Goal: Check status: Check status

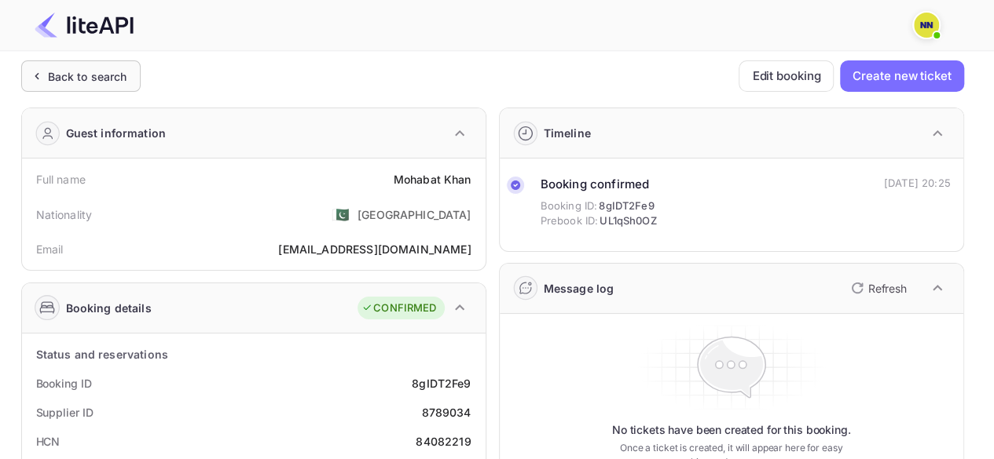
click at [61, 73] on div "Back to search" at bounding box center [87, 76] width 79 height 16
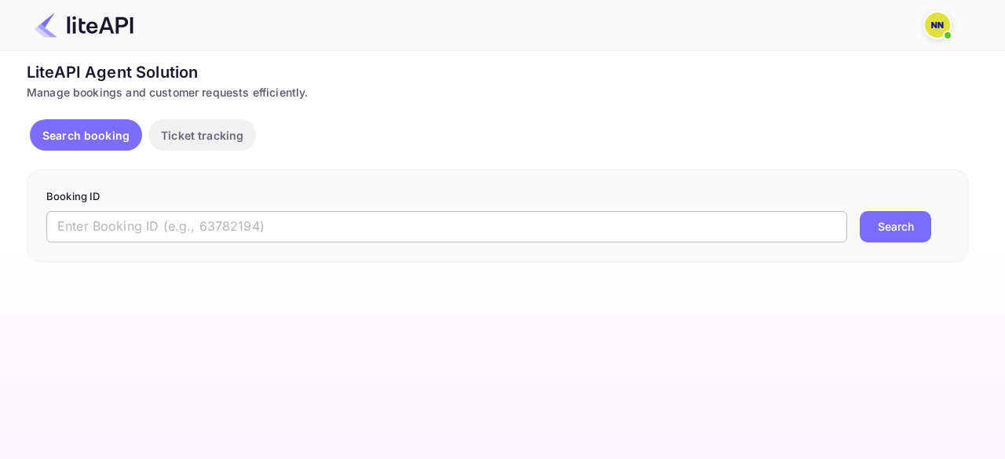
click at [220, 221] on input "text" at bounding box center [446, 226] width 801 height 31
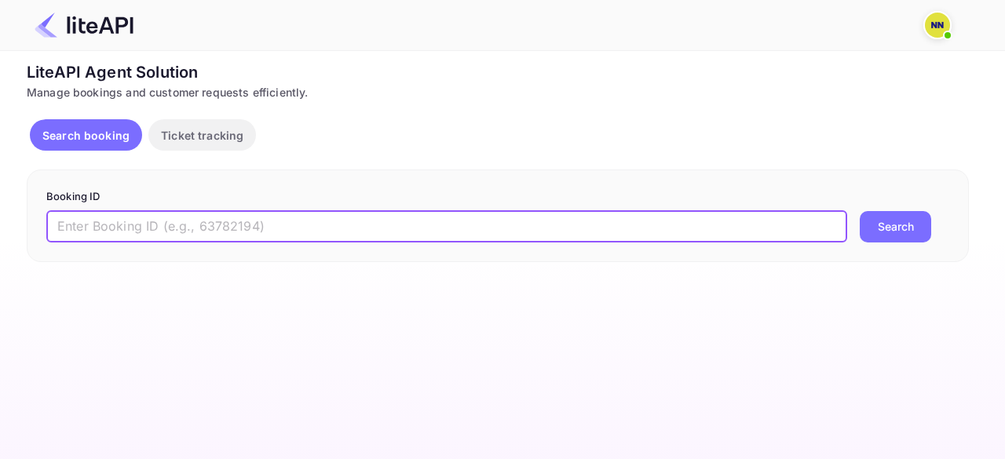
paste input "8826241"
type input "8826241"
click at [860, 211] on button "Search" at bounding box center [895, 226] width 71 height 31
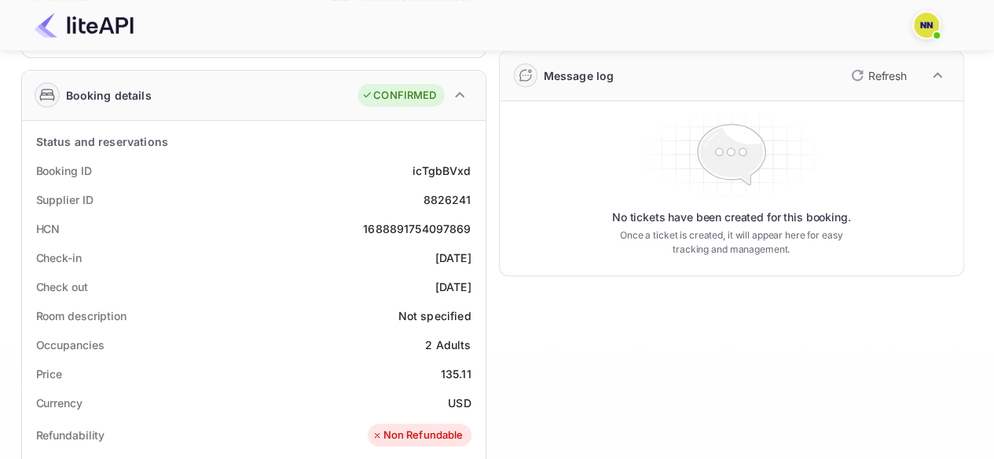
scroll to position [236, 0]
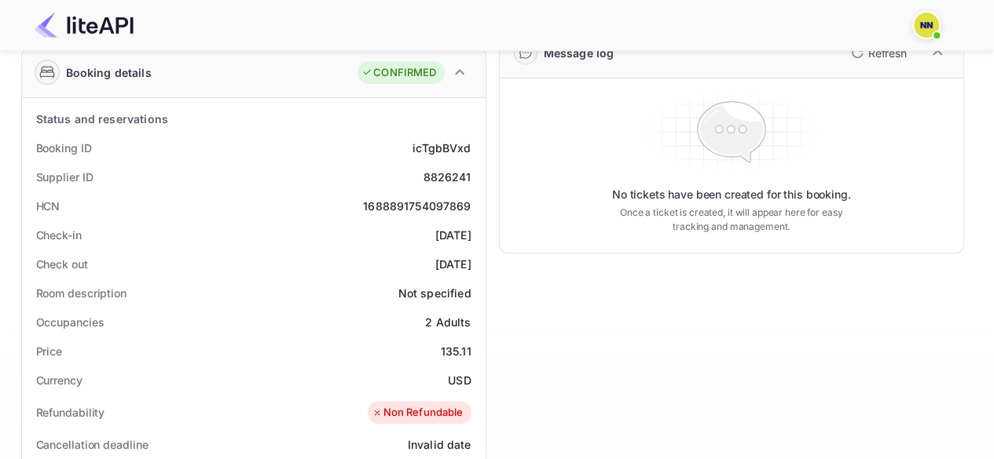
click at [419, 205] on div "1688891754097869" at bounding box center [417, 206] width 108 height 16
copy div "1688891754097869"
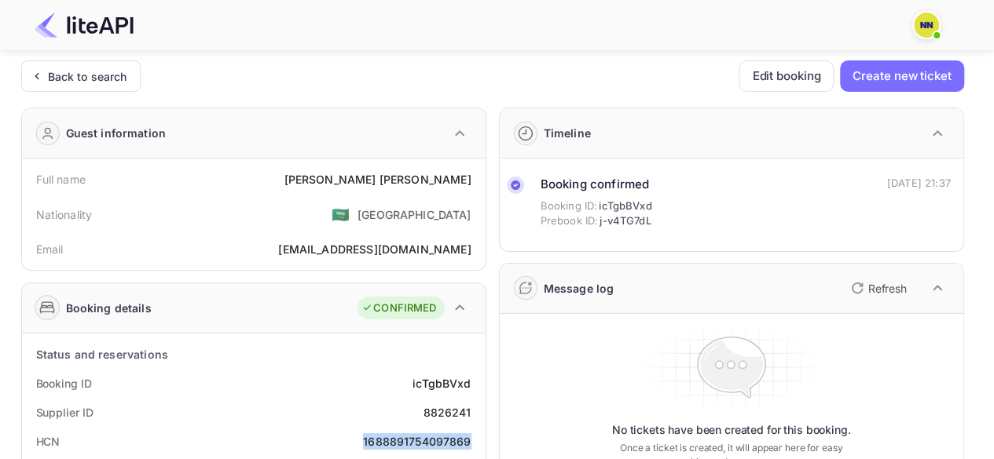
scroll to position [0, 0]
click at [83, 76] on div "Back to search" at bounding box center [87, 76] width 79 height 16
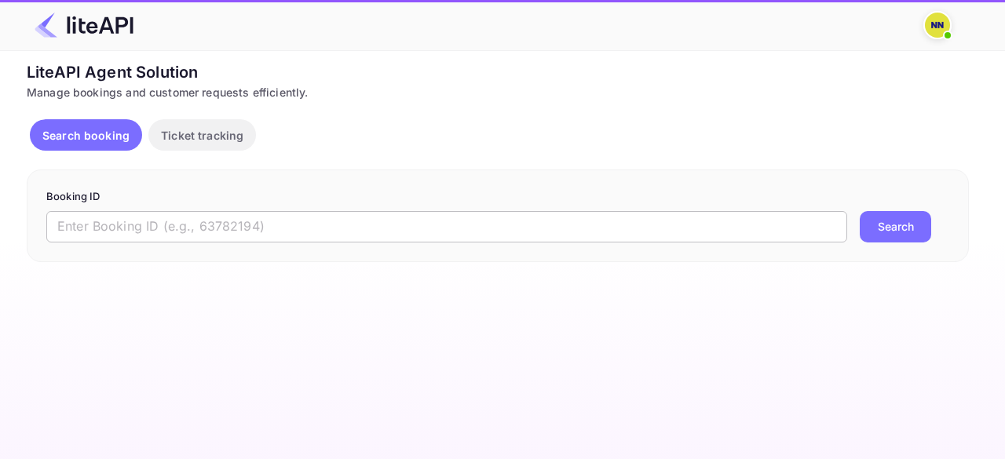
click at [167, 212] on input "text" at bounding box center [446, 226] width 801 height 31
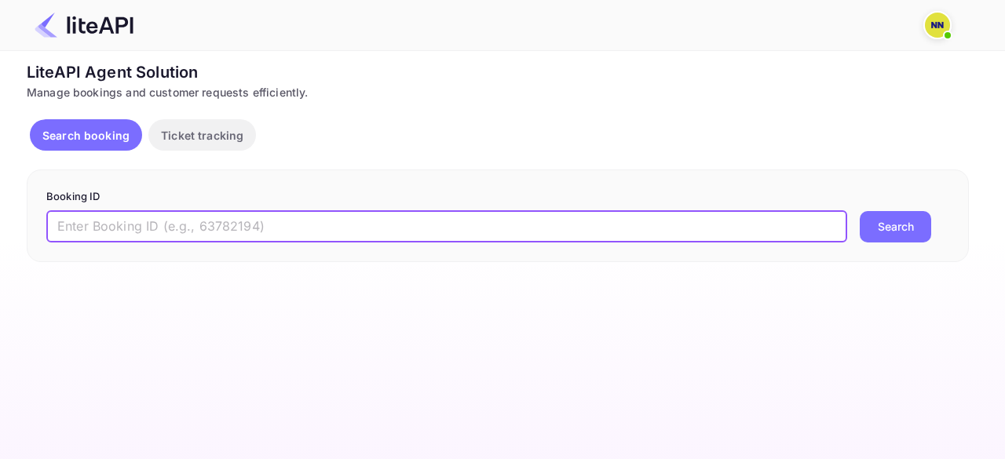
paste input "8377212"
type input "8377212"
click at [860, 211] on button "Search" at bounding box center [895, 226] width 71 height 31
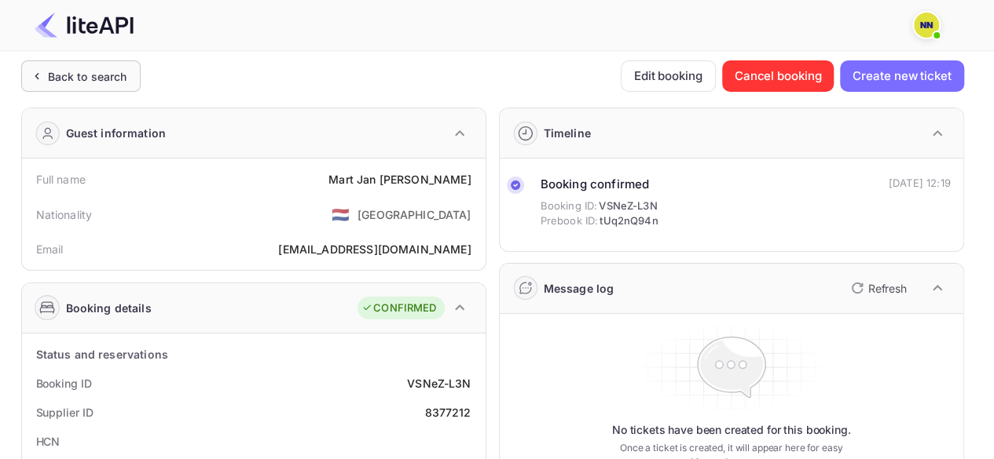
click at [101, 83] on div "Back to search" at bounding box center [87, 76] width 79 height 16
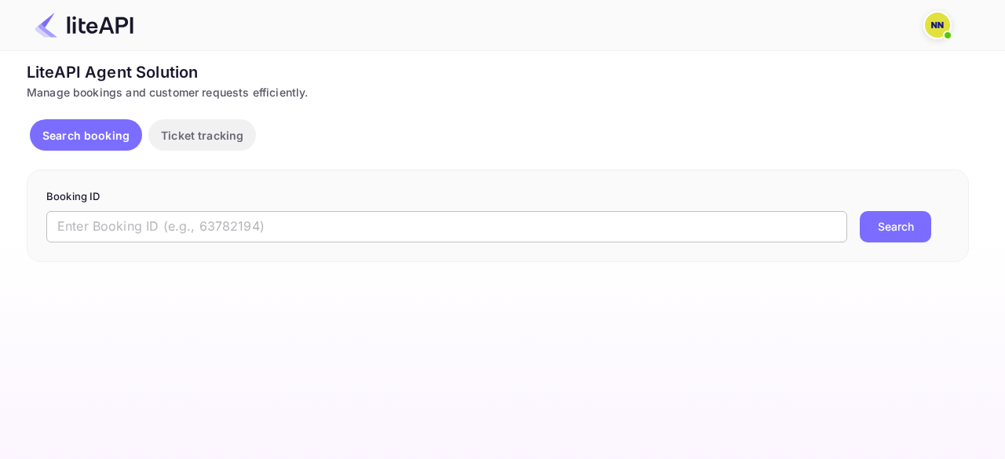
click at [163, 221] on input "text" at bounding box center [446, 226] width 801 height 31
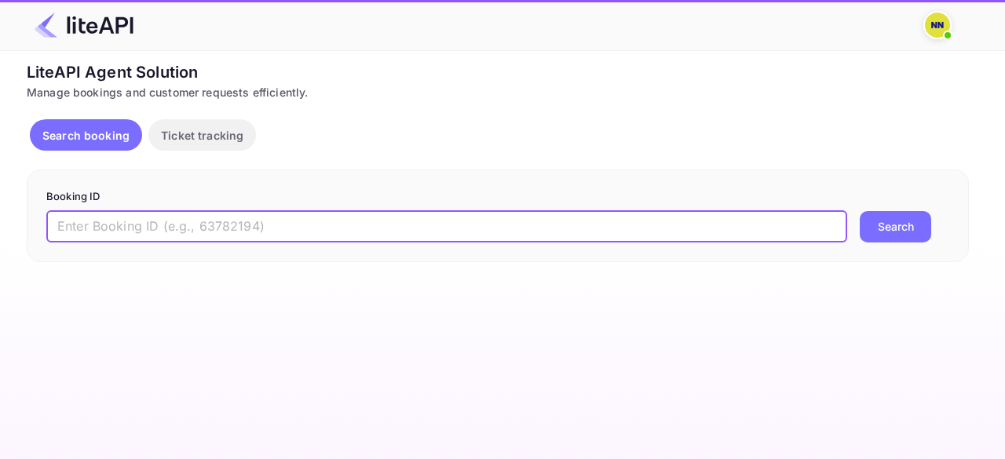
paste input "8723277"
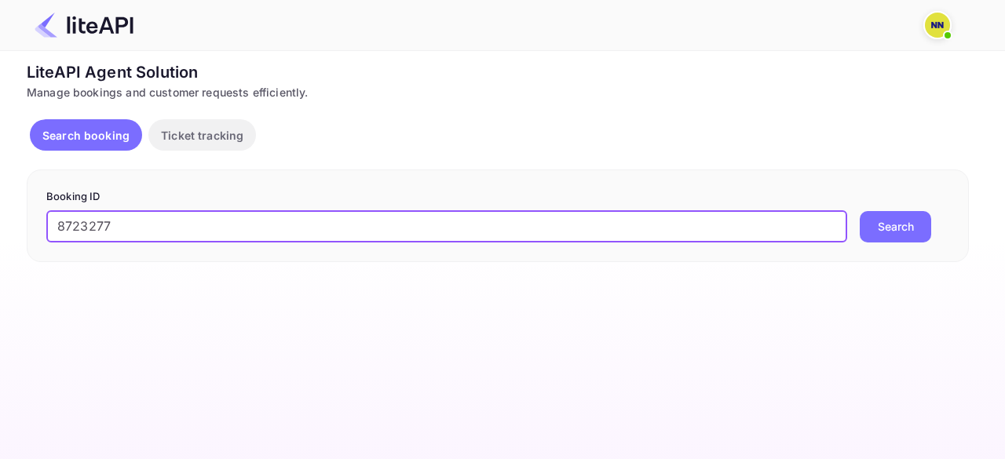
type input "8723277"
click at [860, 211] on button "Search" at bounding box center [895, 226] width 71 height 31
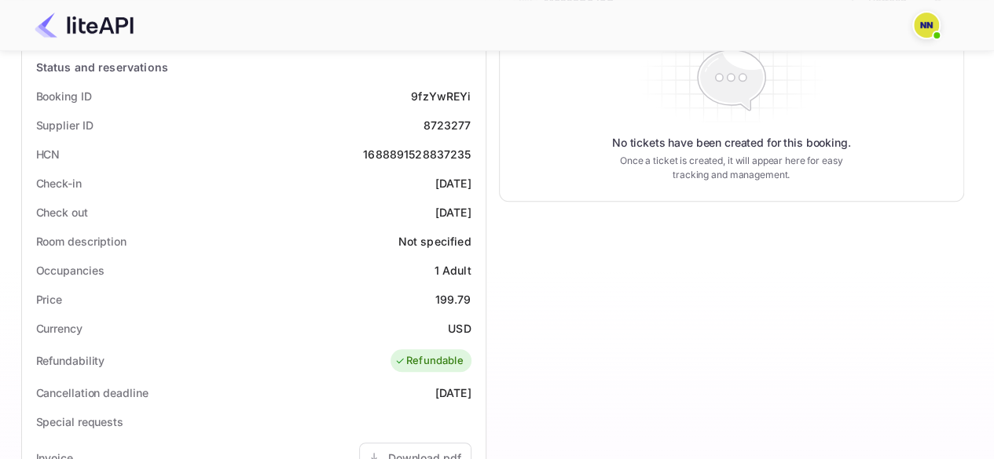
scroll to position [209, 0]
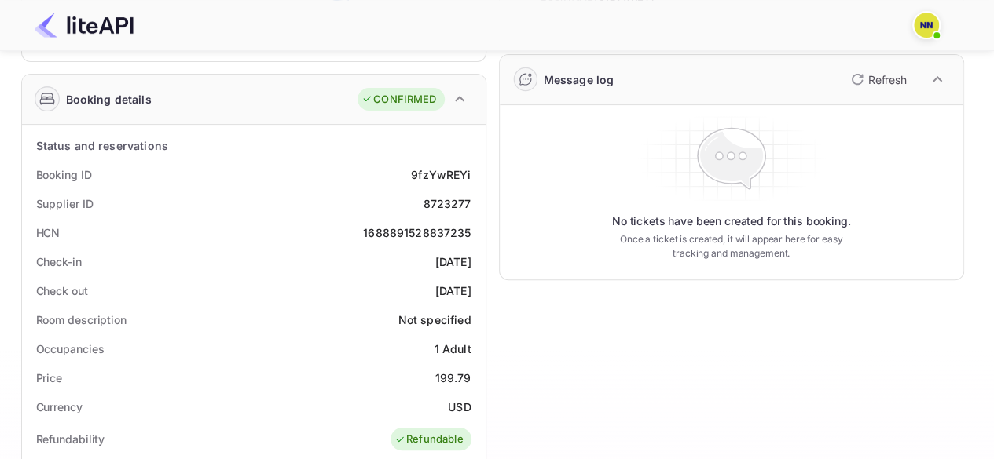
click at [427, 232] on div "1688891528837235" at bounding box center [417, 233] width 108 height 16
copy div "1688891528837235"
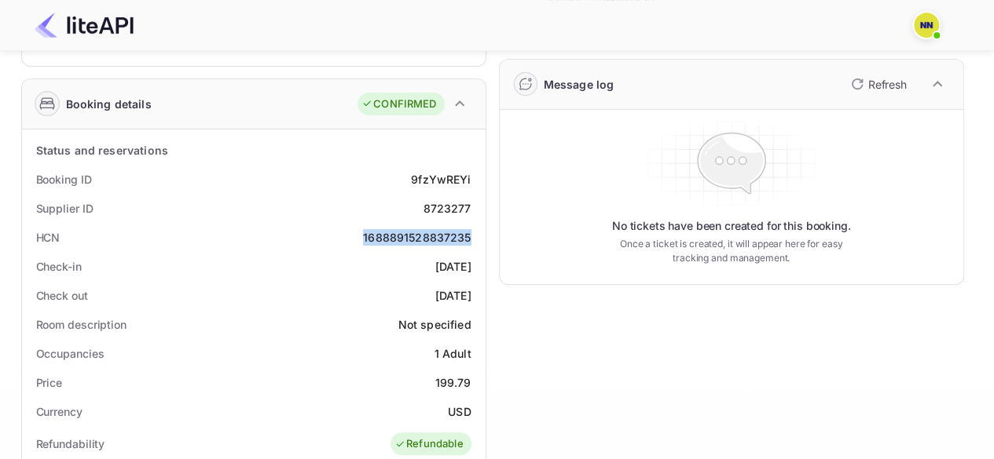
scroll to position [0, 0]
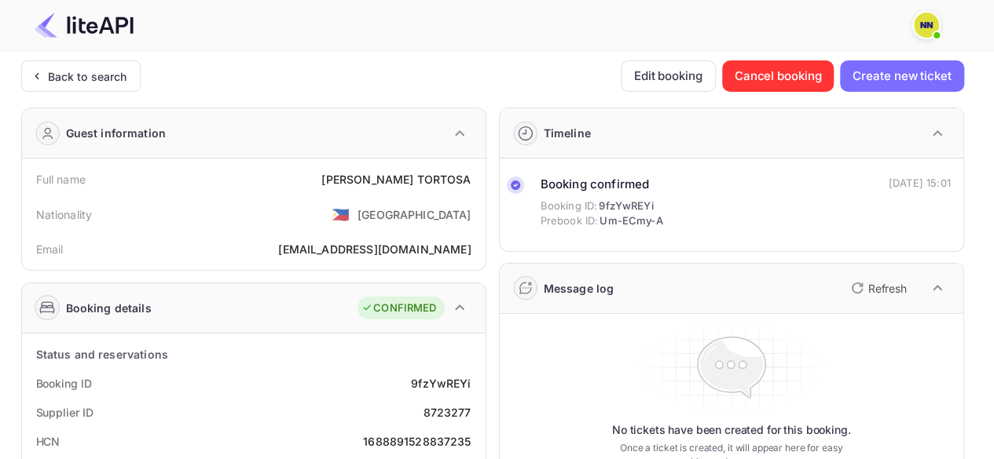
click at [75, 49] on div at bounding box center [491, 25] width 950 height 50
click at [71, 68] on div "Back to search" at bounding box center [87, 76] width 79 height 16
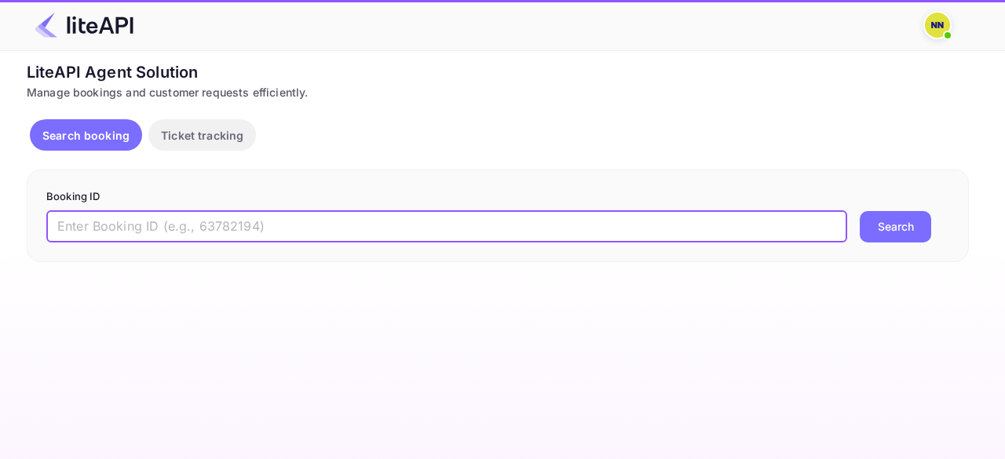
click at [102, 222] on input "text" at bounding box center [446, 226] width 801 height 31
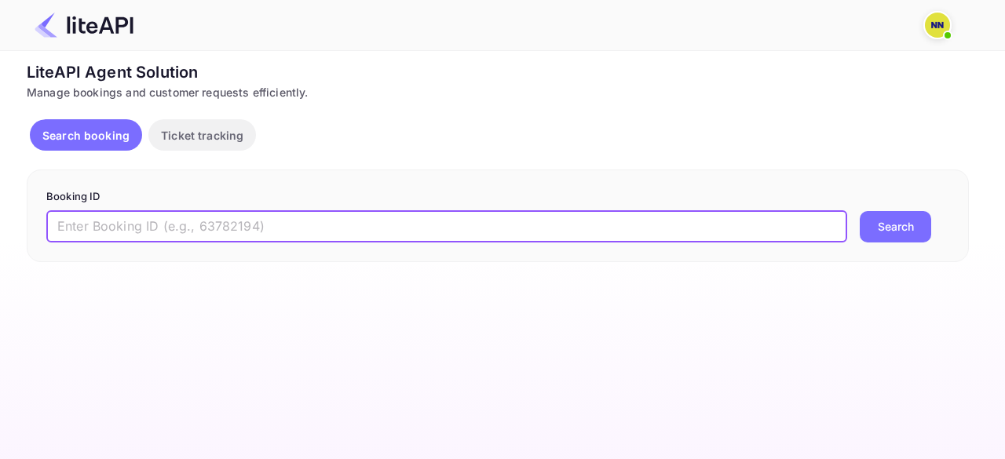
paste input "8812264"
type input "8812264"
click at [860, 211] on button "Search" at bounding box center [895, 226] width 71 height 31
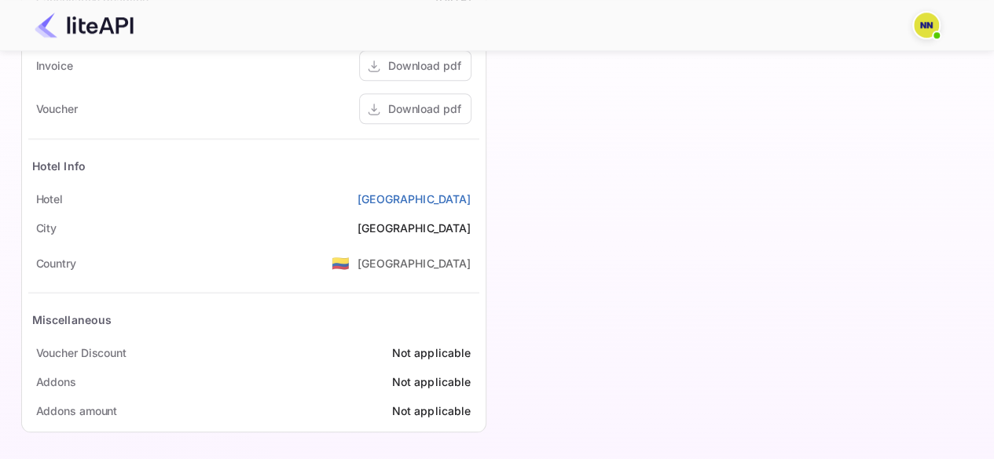
scroll to position [287, 0]
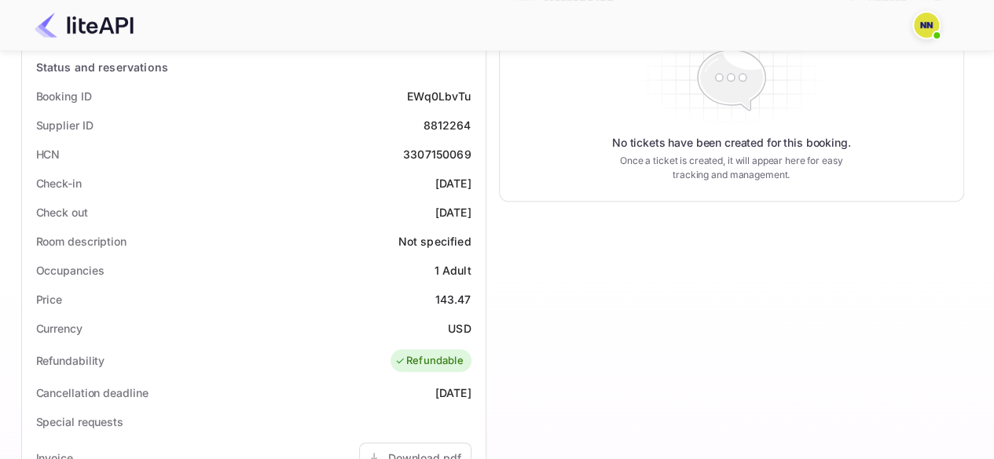
click at [434, 146] on div "3307150069" at bounding box center [437, 154] width 68 height 16
copy div "3307150069"
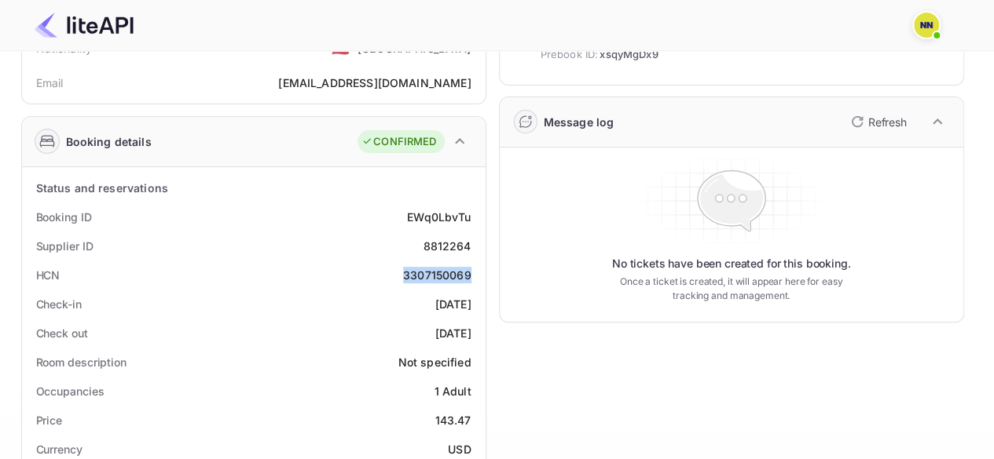
scroll to position [0, 0]
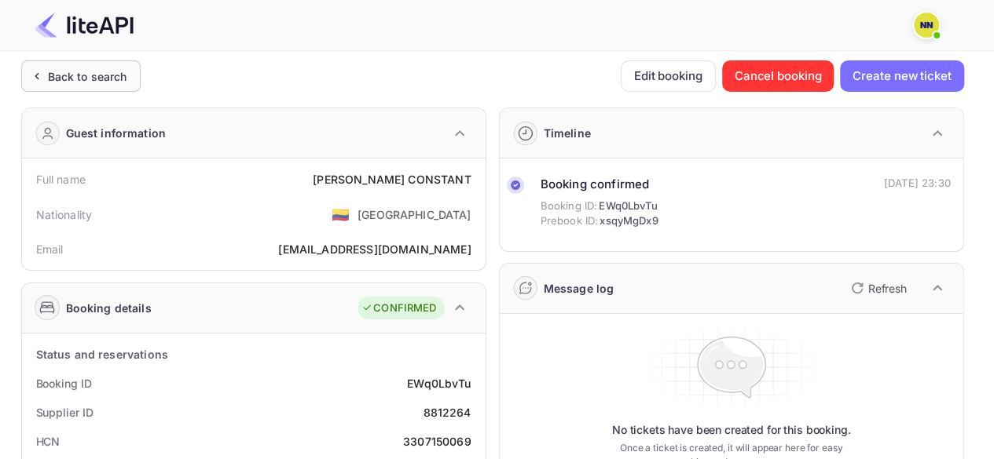
click at [71, 79] on div "Back to search" at bounding box center [87, 76] width 79 height 16
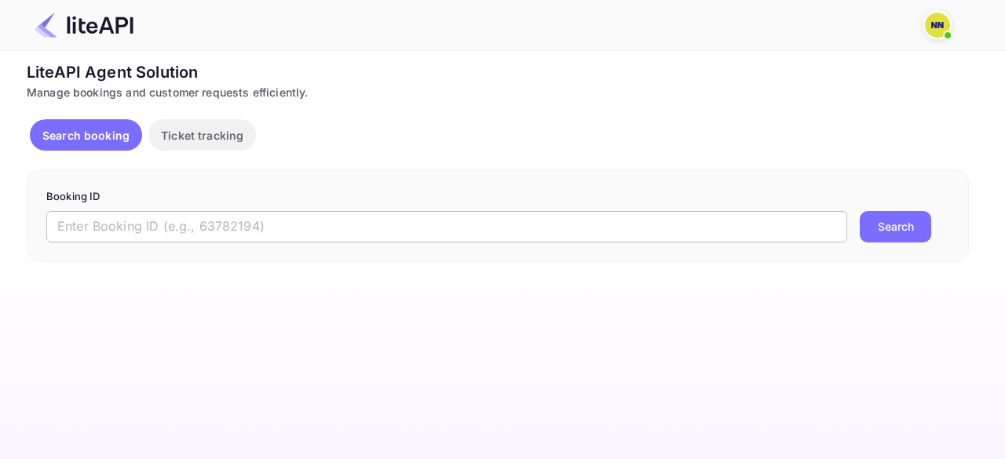
click at [177, 232] on input "text" at bounding box center [446, 226] width 801 height 31
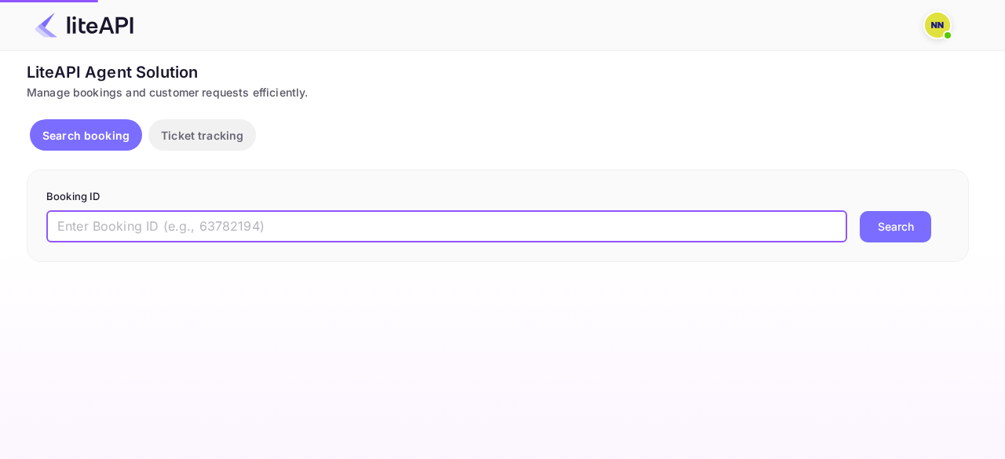
paste input "8765254"
type input "8765254"
click at [860, 211] on button "Search" at bounding box center [895, 226] width 71 height 31
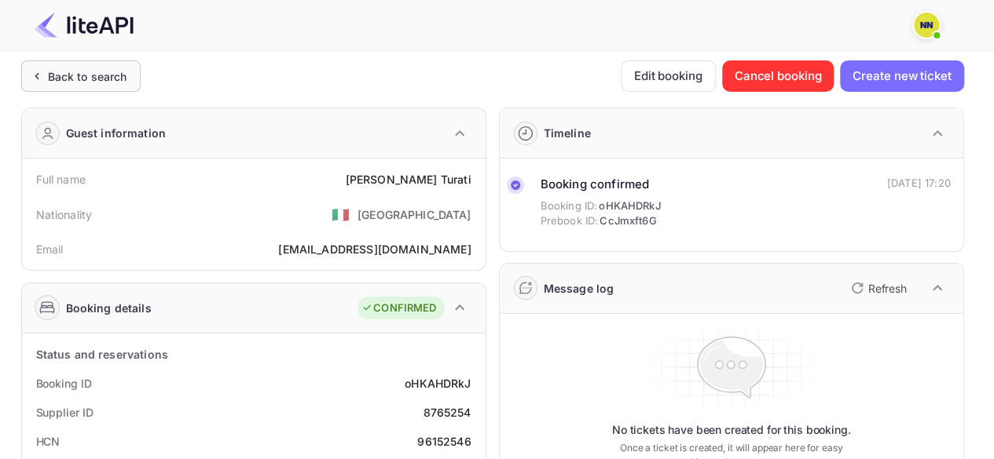
click at [91, 70] on div "Back to search" at bounding box center [87, 76] width 79 height 16
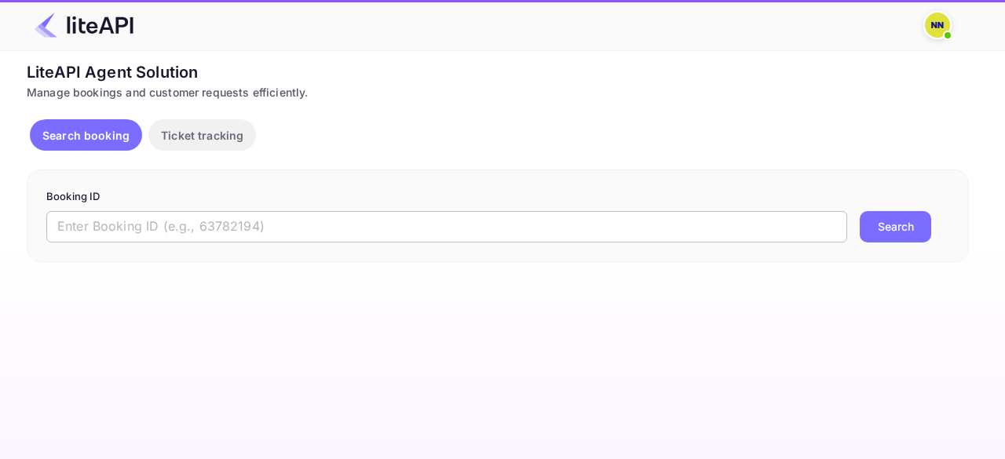
drag, startPoint x: 163, startPoint y: 222, endPoint x: 215, endPoint y: 222, distance: 51.8
click at [163, 222] on input "text" at bounding box center [446, 226] width 801 height 31
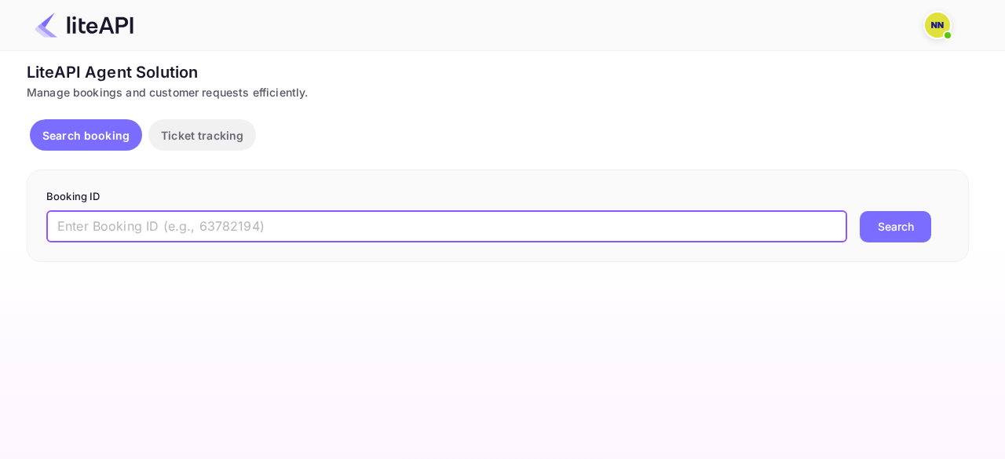
paste input "8792350"
type input "8792350"
click at [860, 211] on button "Search" at bounding box center [895, 226] width 71 height 31
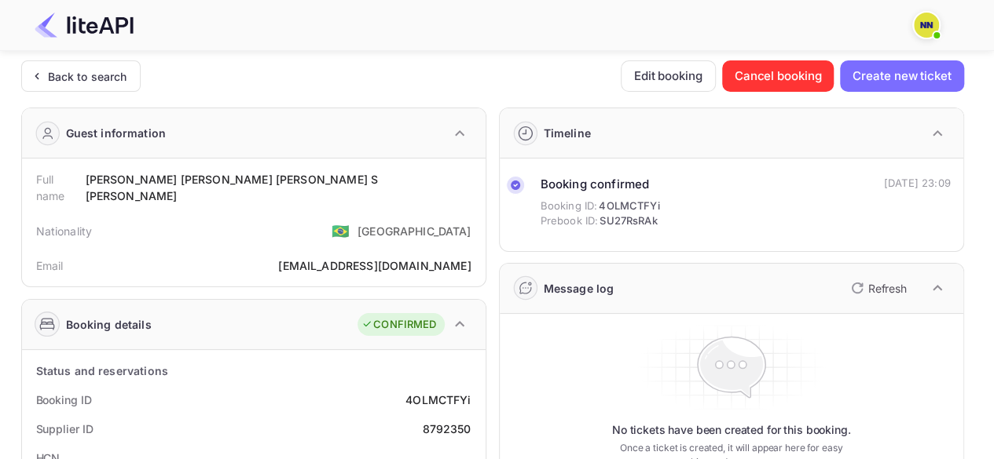
scroll to position [157, 0]
click at [79, 86] on div "Back to search" at bounding box center [80, 75] width 119 height 31
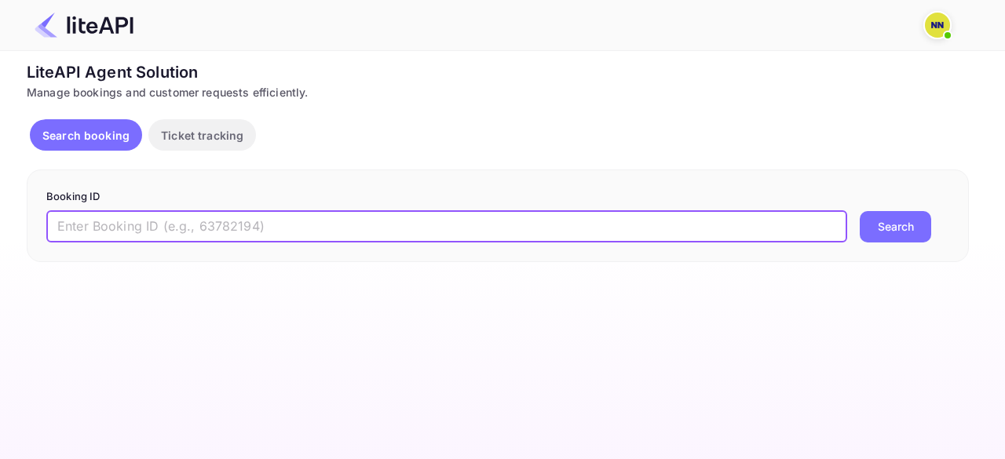
click at [261, 216] on input "text" at bounding box center [446, 226] width 801 height 31
paste input "8562417"
type input "8562417"
click at [860, 211] on button "Search" at bounding box center [895, 226] width 71 height 31
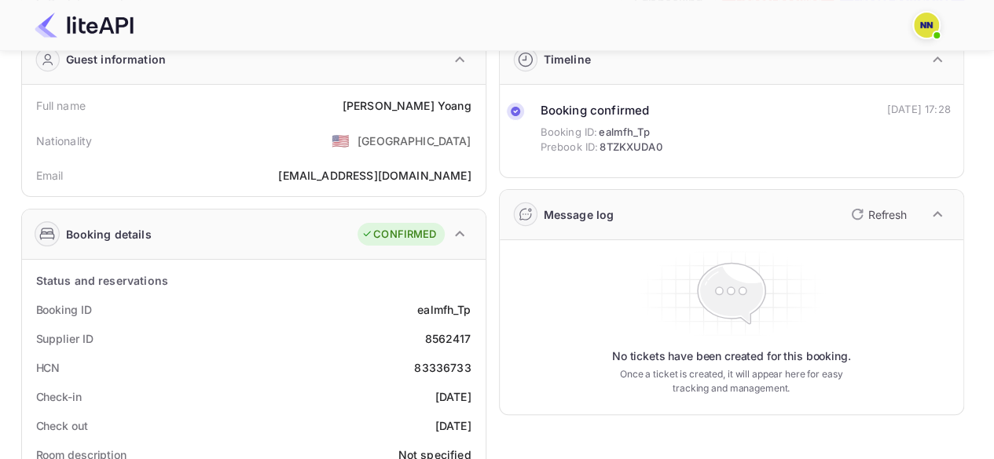
scroll to position [236, 0]
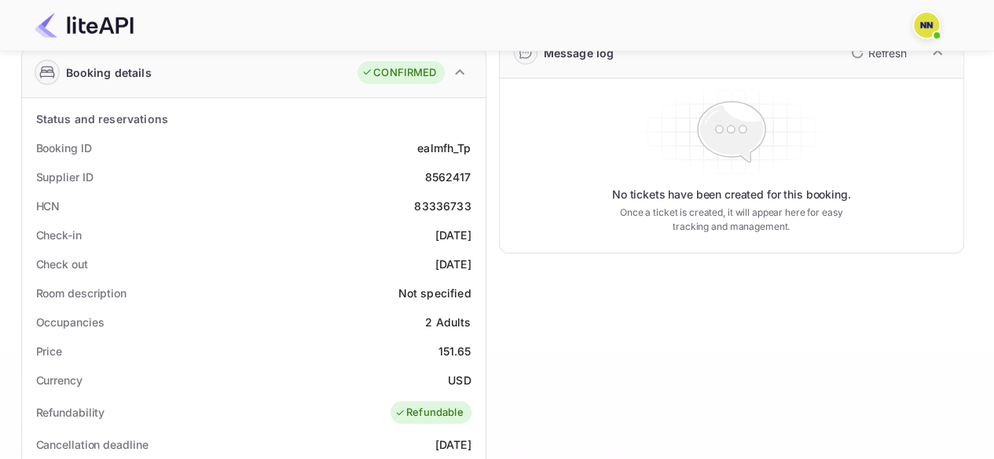
click at [439, 208] on div "83336733" at bounding box center [442, 206] width 57 height 16
copy div "83336733"
